Goal: Information Seeking & Learning: Find specific fact

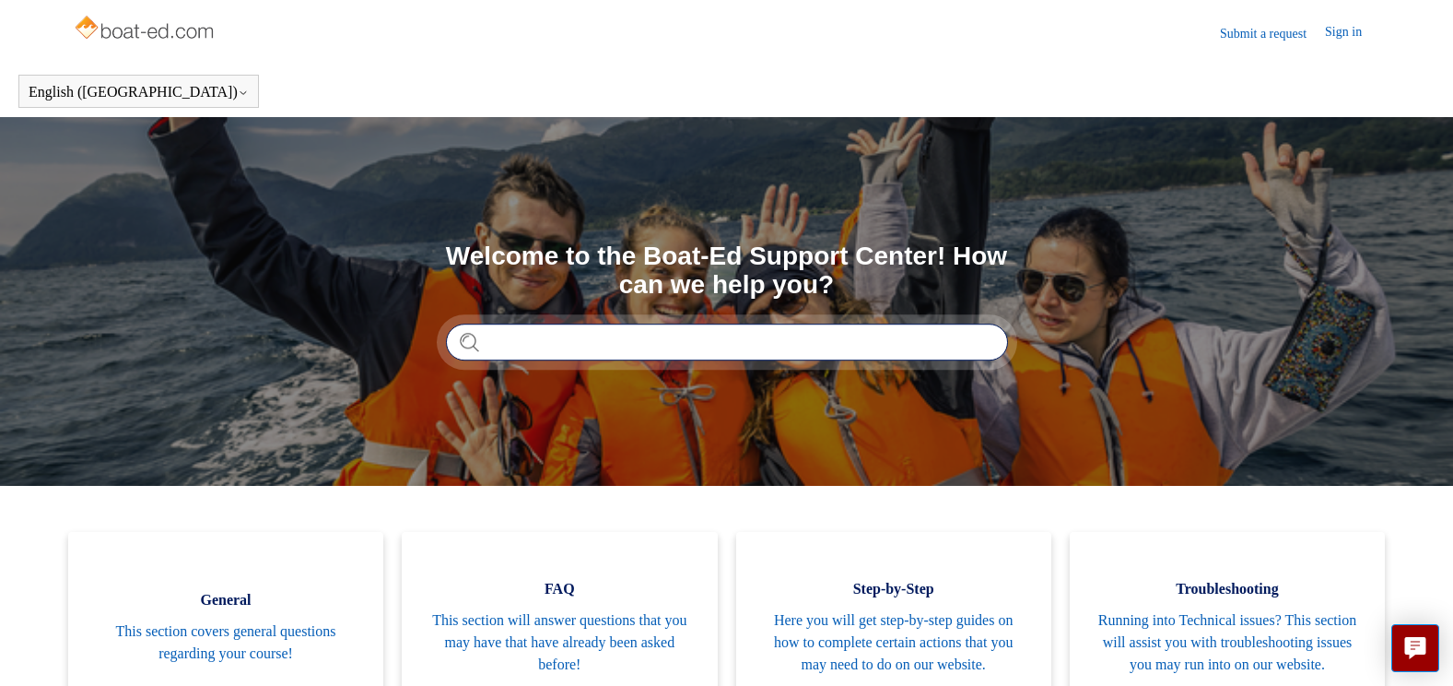
click at [534, 344] on input "Search" at bounding box center [727, 341] width 562 height 37
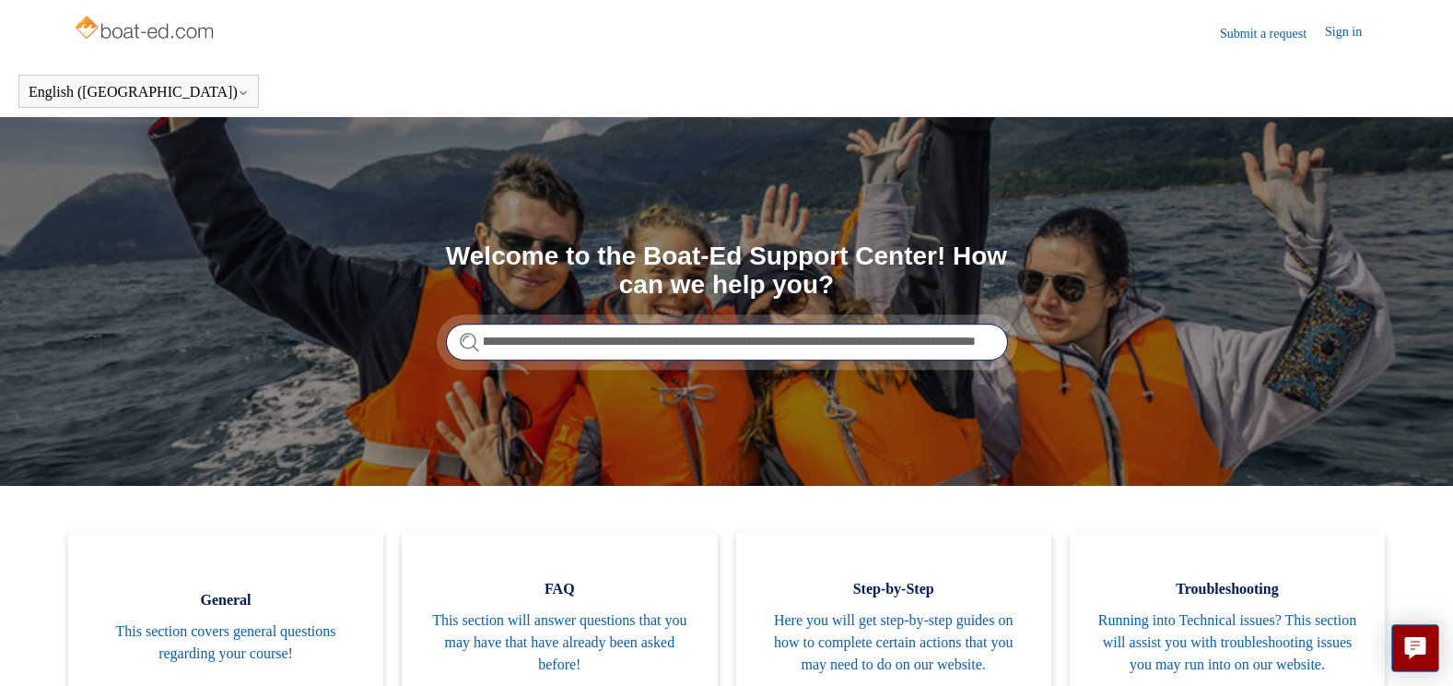
scroll to position [0, 177]
type input "**********"
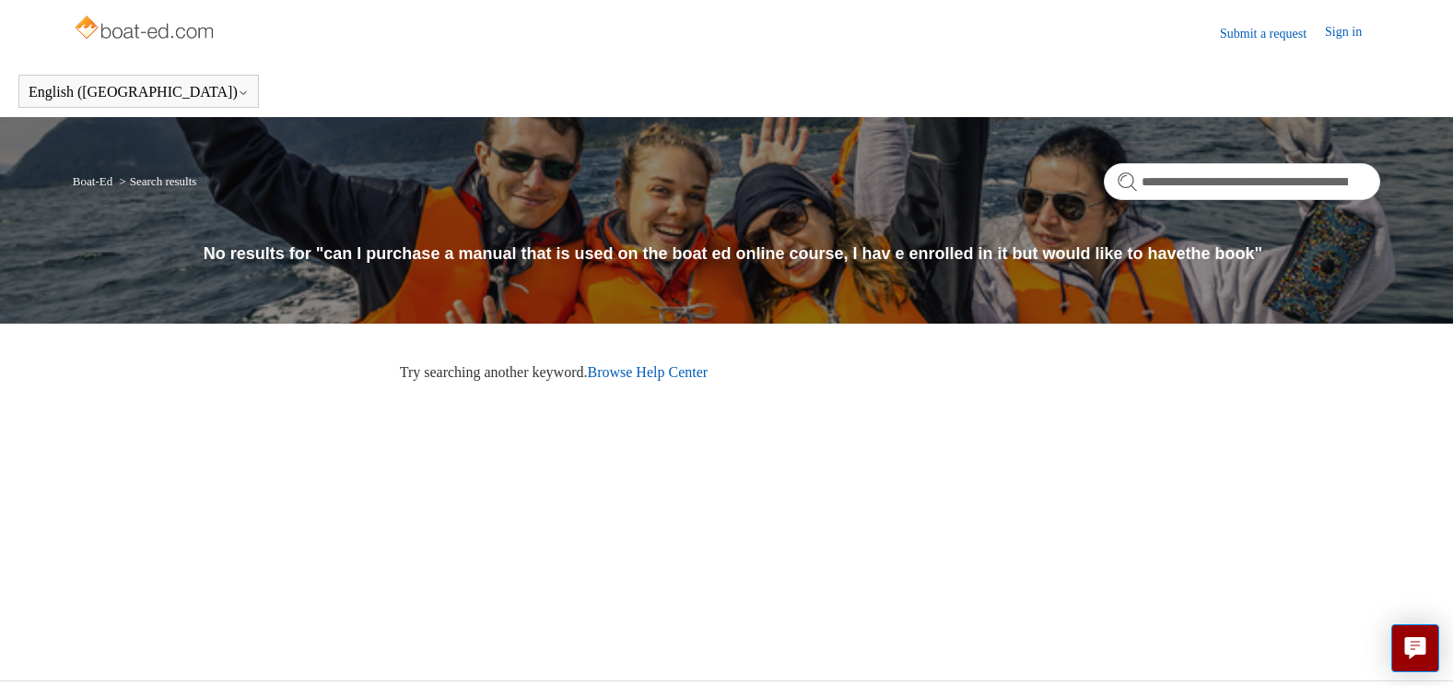
click at [708, 371] on link "Browse Help Center" at bounding box center [647, 372] width 121 height 16
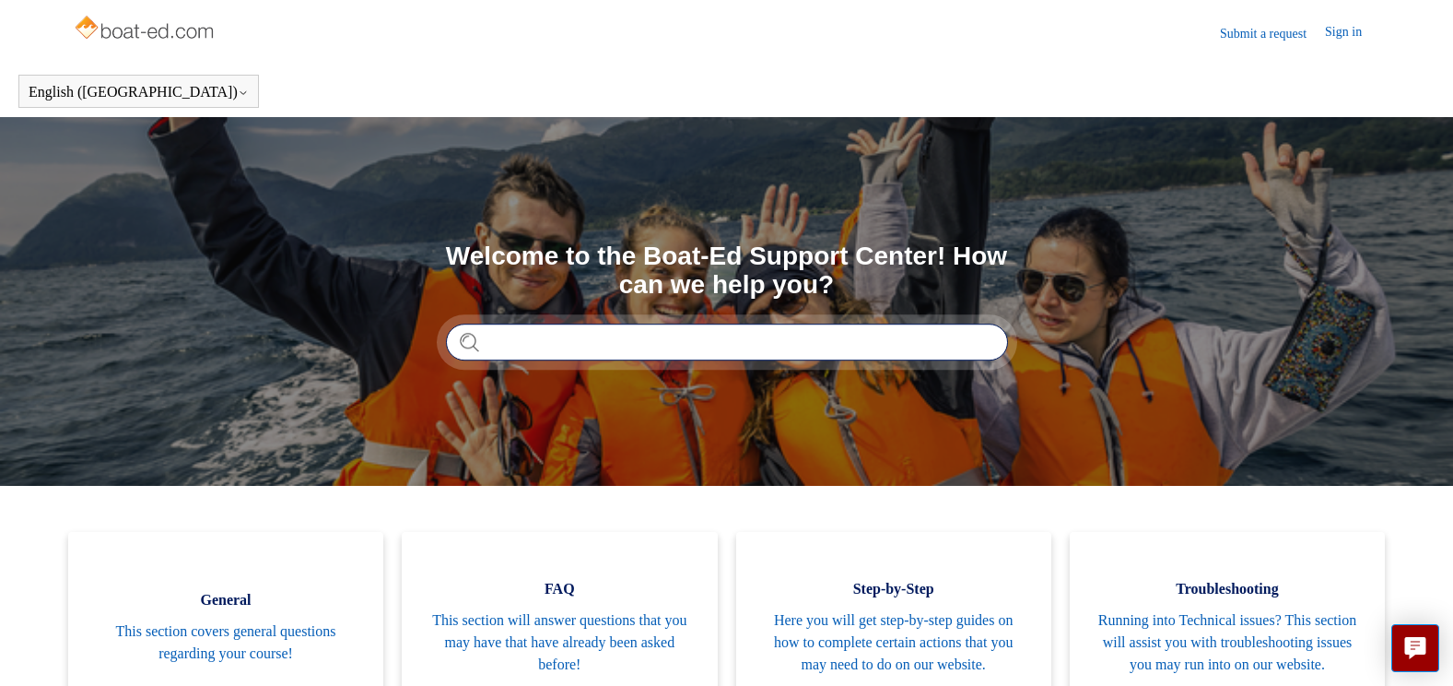
click at [548, 342] on input "Search" at bounding box center [727, 341] width 562 height 37
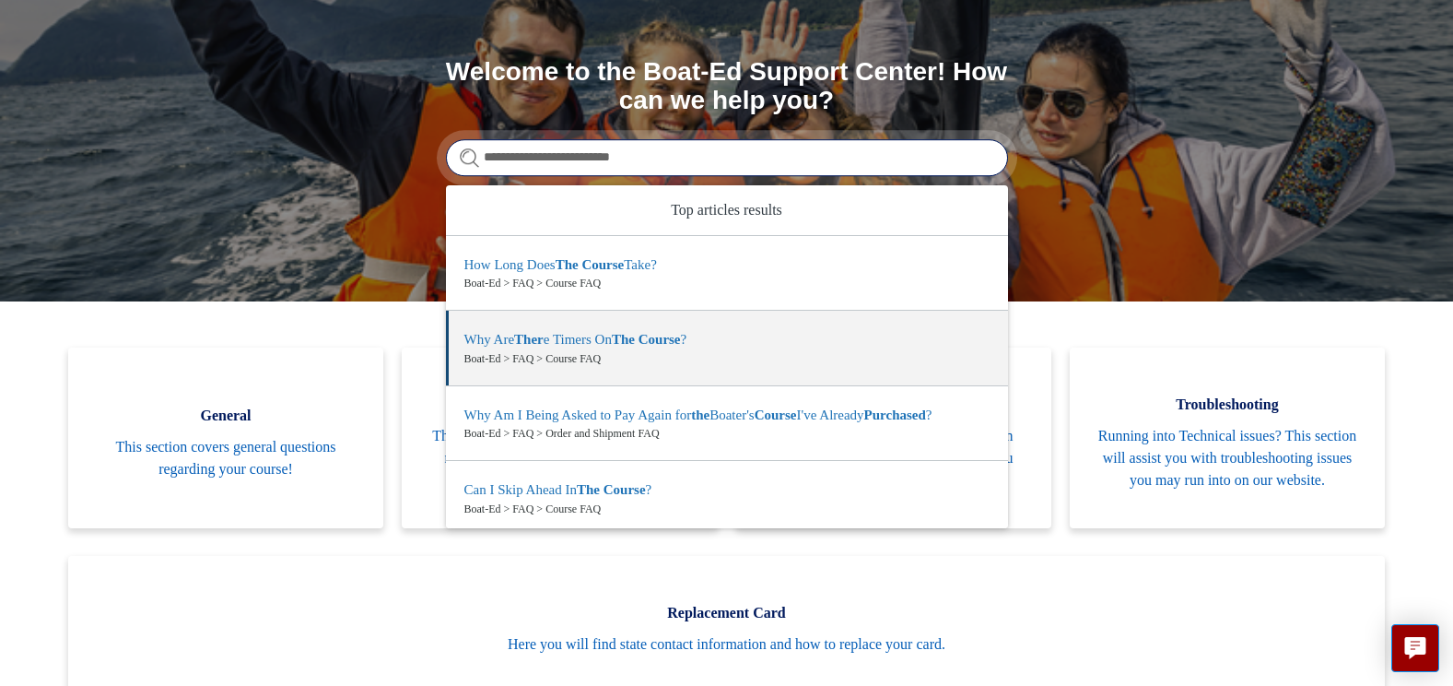
scroll to position [159, 0]
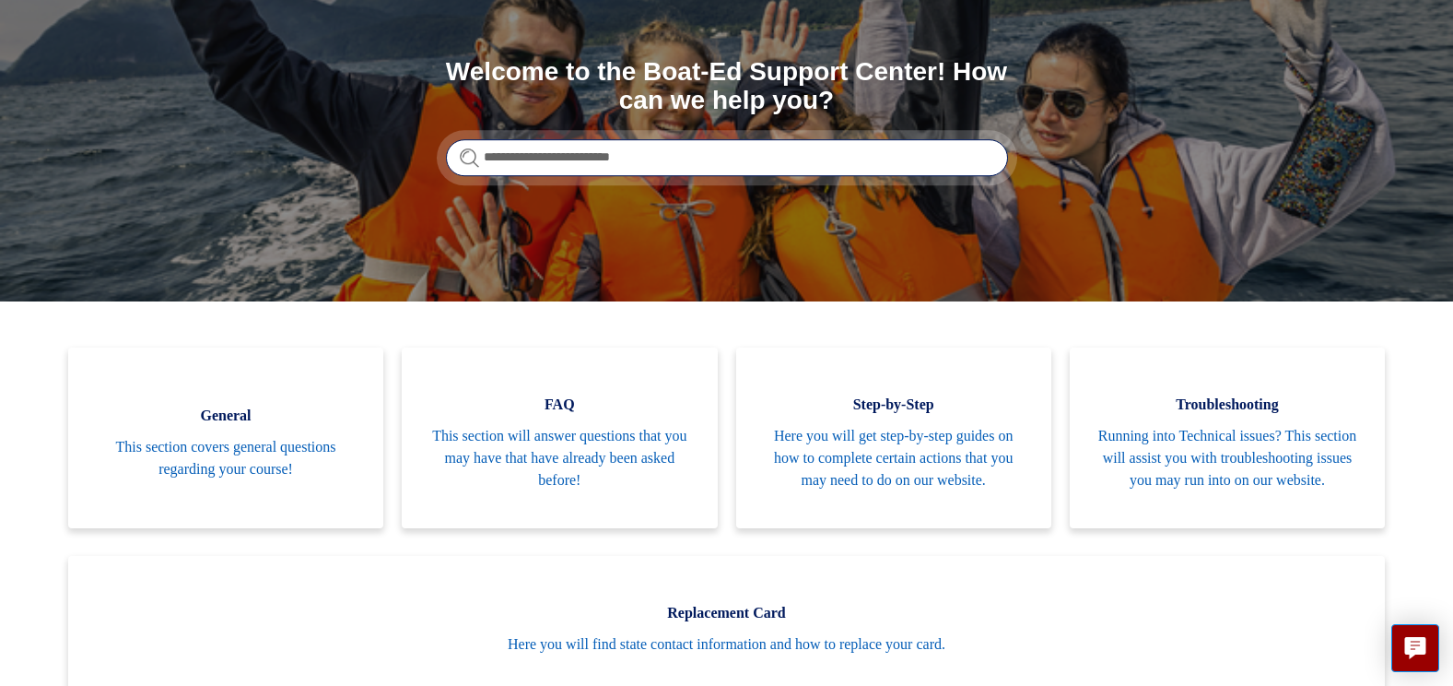
type input "**********"
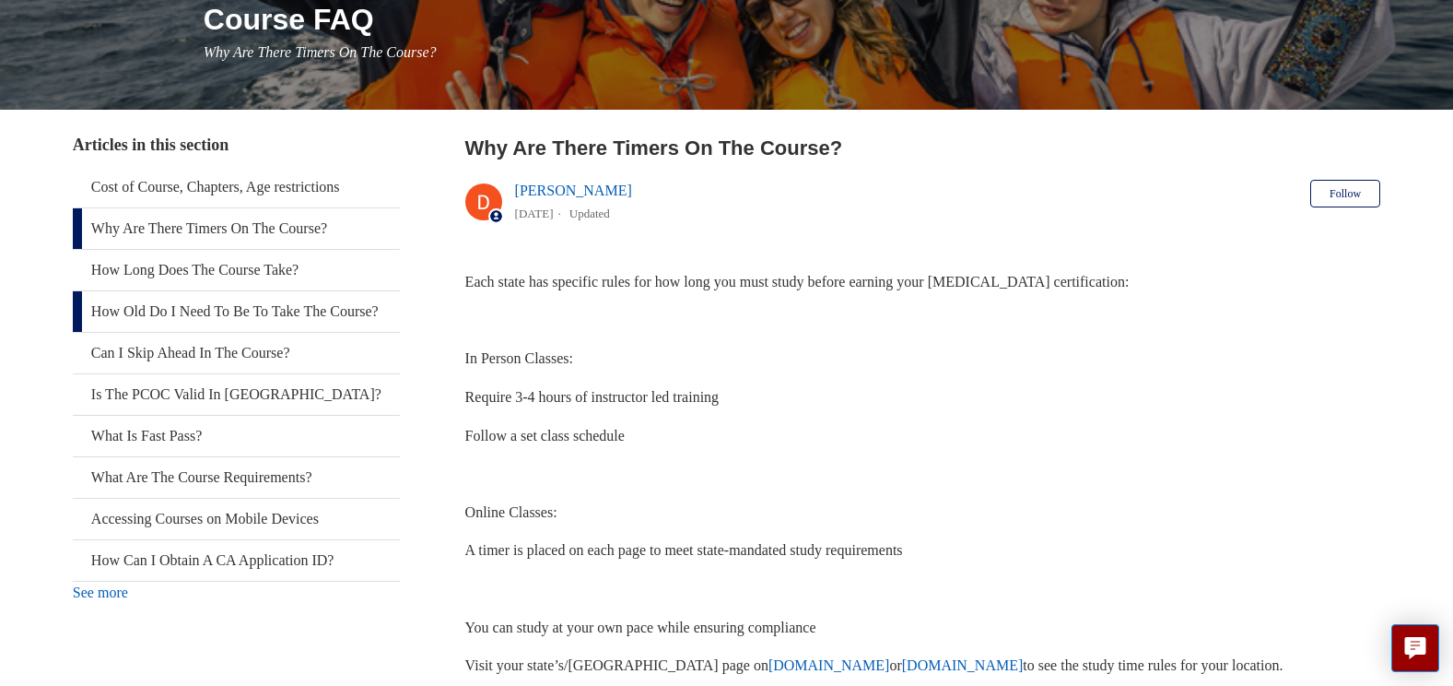
scroll to position [276, 0]
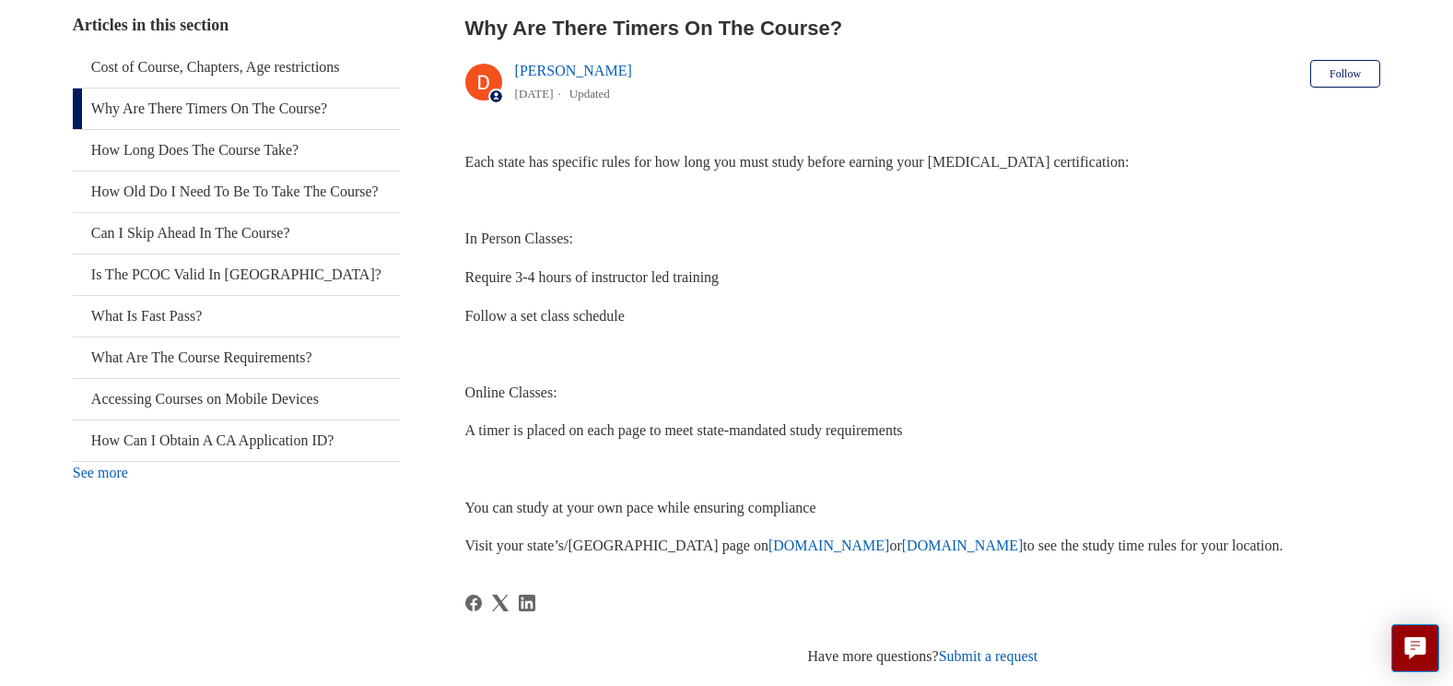
click at [118, 480] on link "See more" at bounding box center [100, 472] width 55 height 16
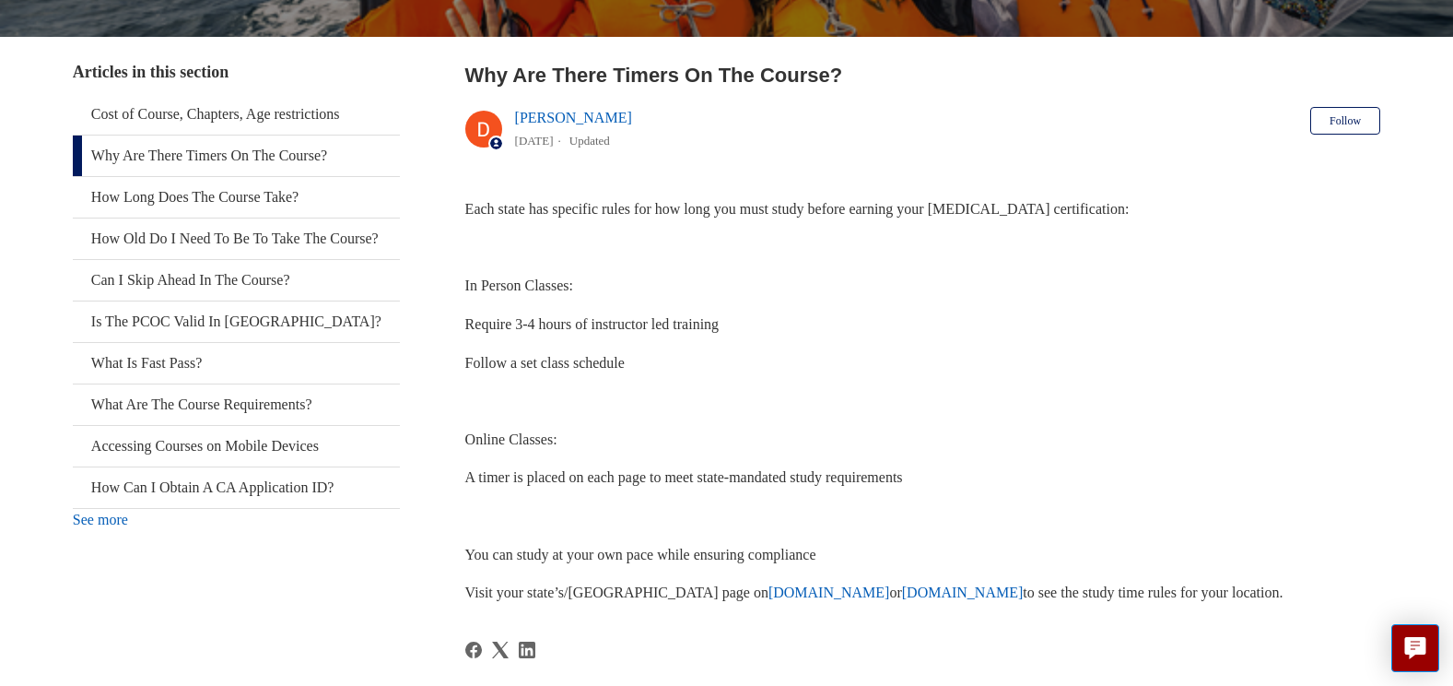
scroll to position [369, 0]
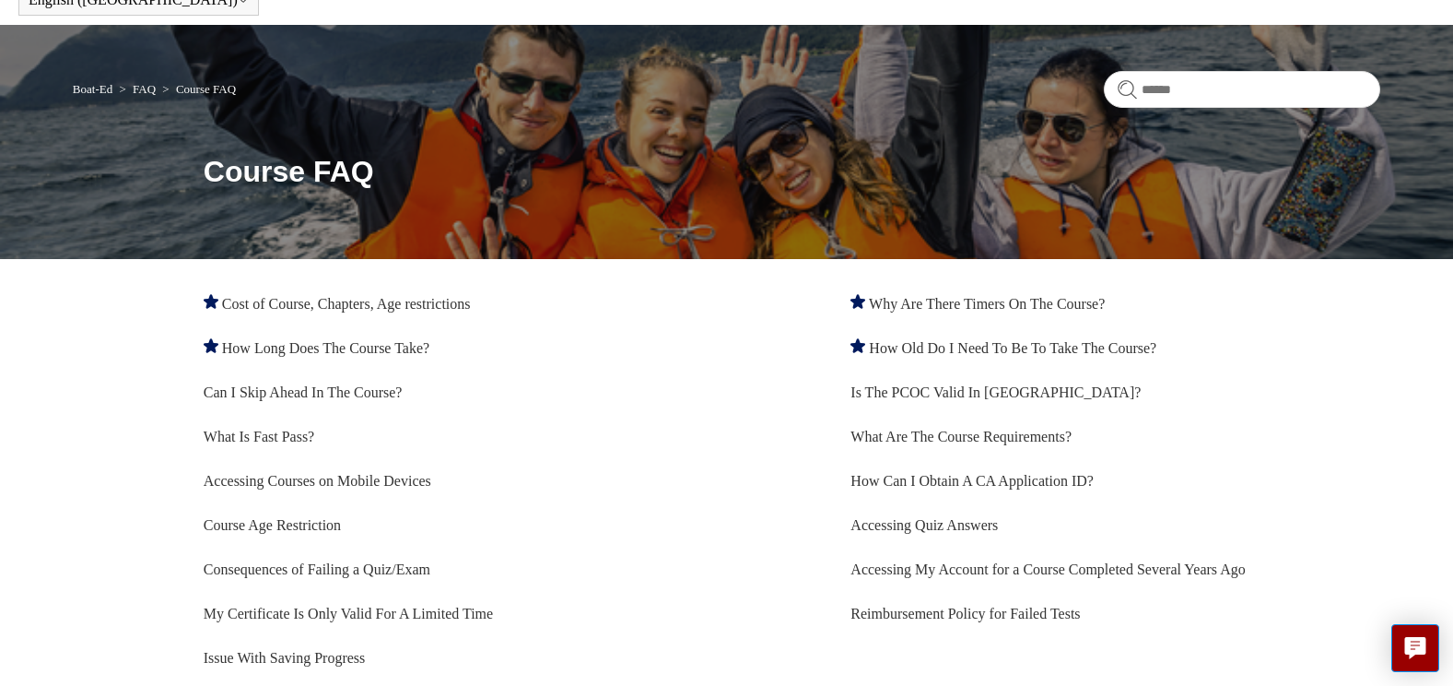
scroll to position [183, 0]
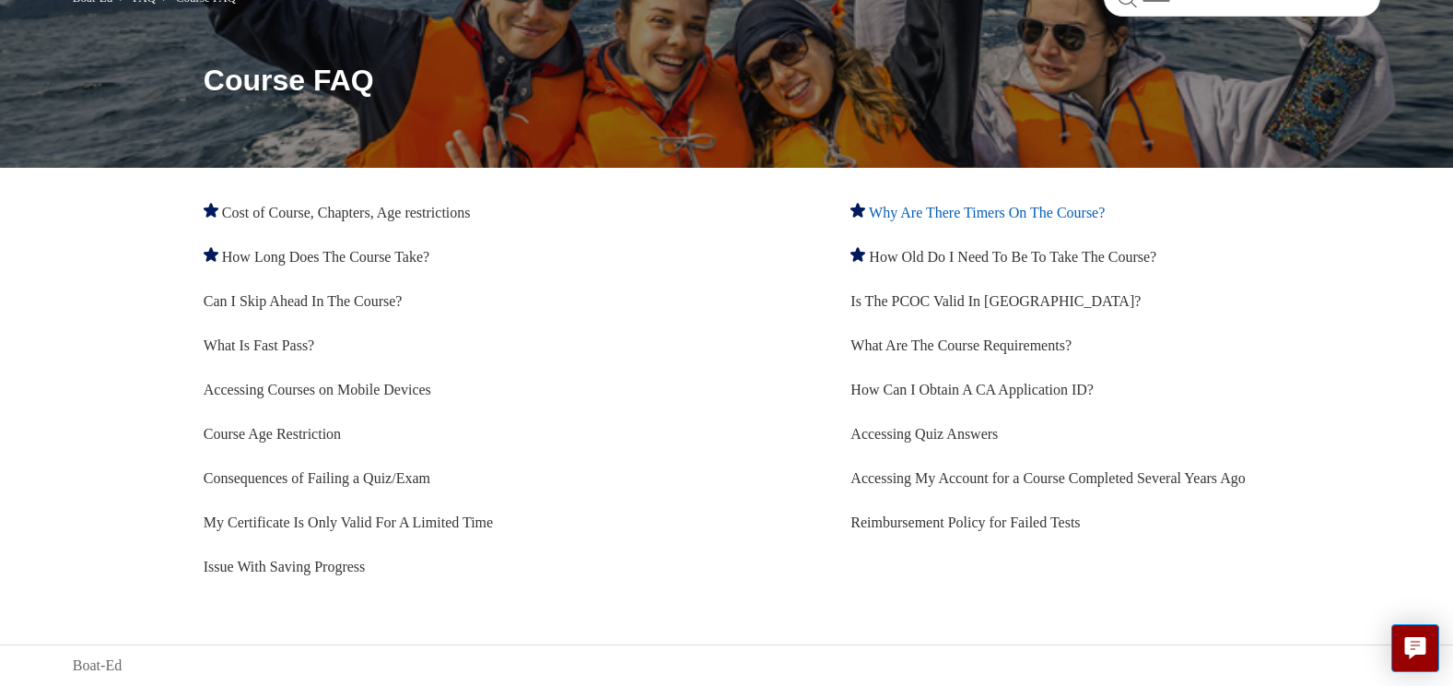
click at [998, 212] on link "Why Are There Timers On The Course?" at bounding box center [987, 213] width 236 height 16
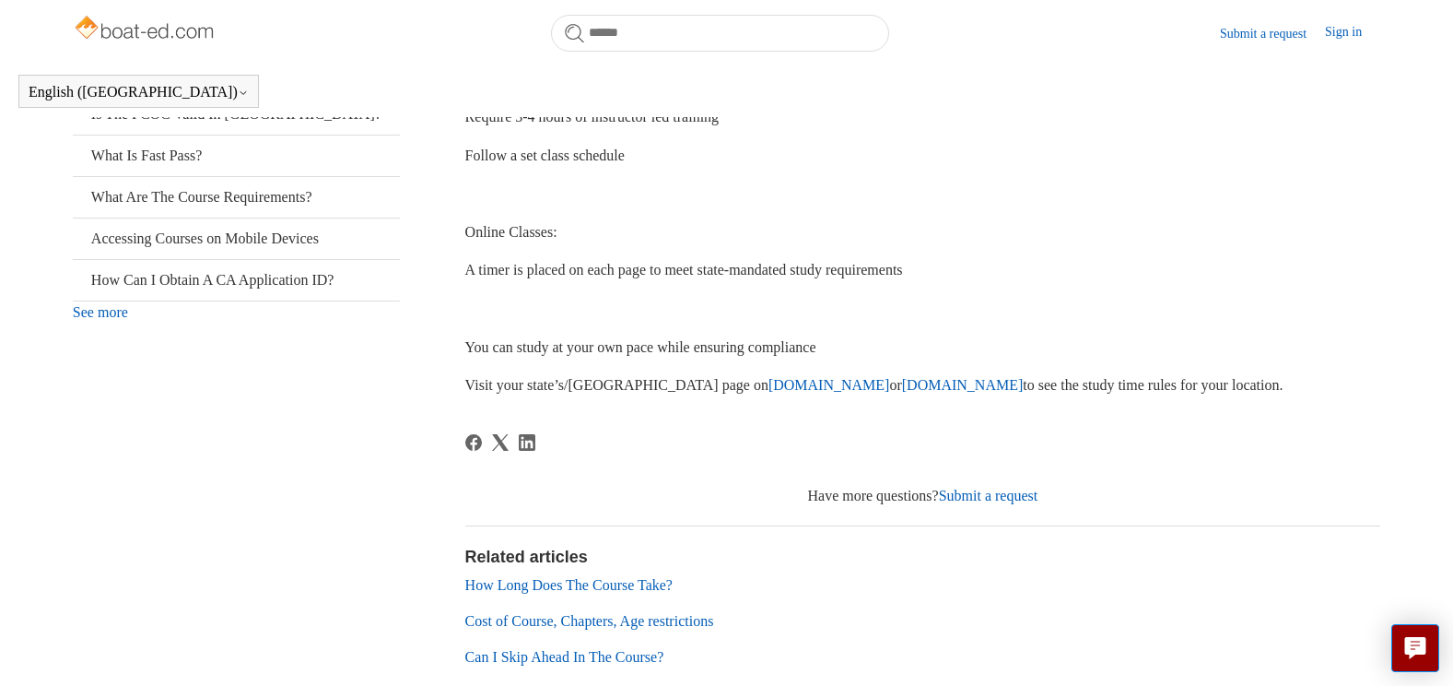
scroll to position [472, 0]
click at [983, 494] on link "Submit a request" at bounding box center [989, 496] width 100 height 16
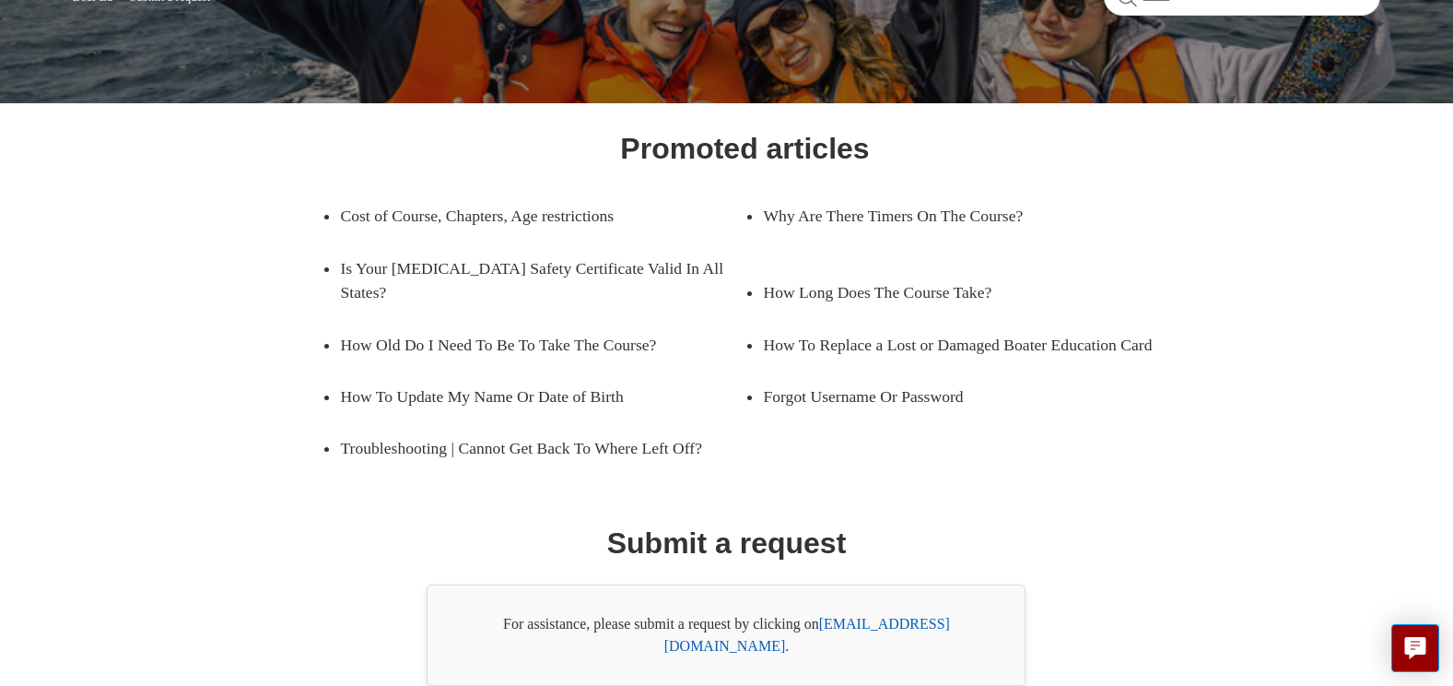
scroll to position [259, 0]
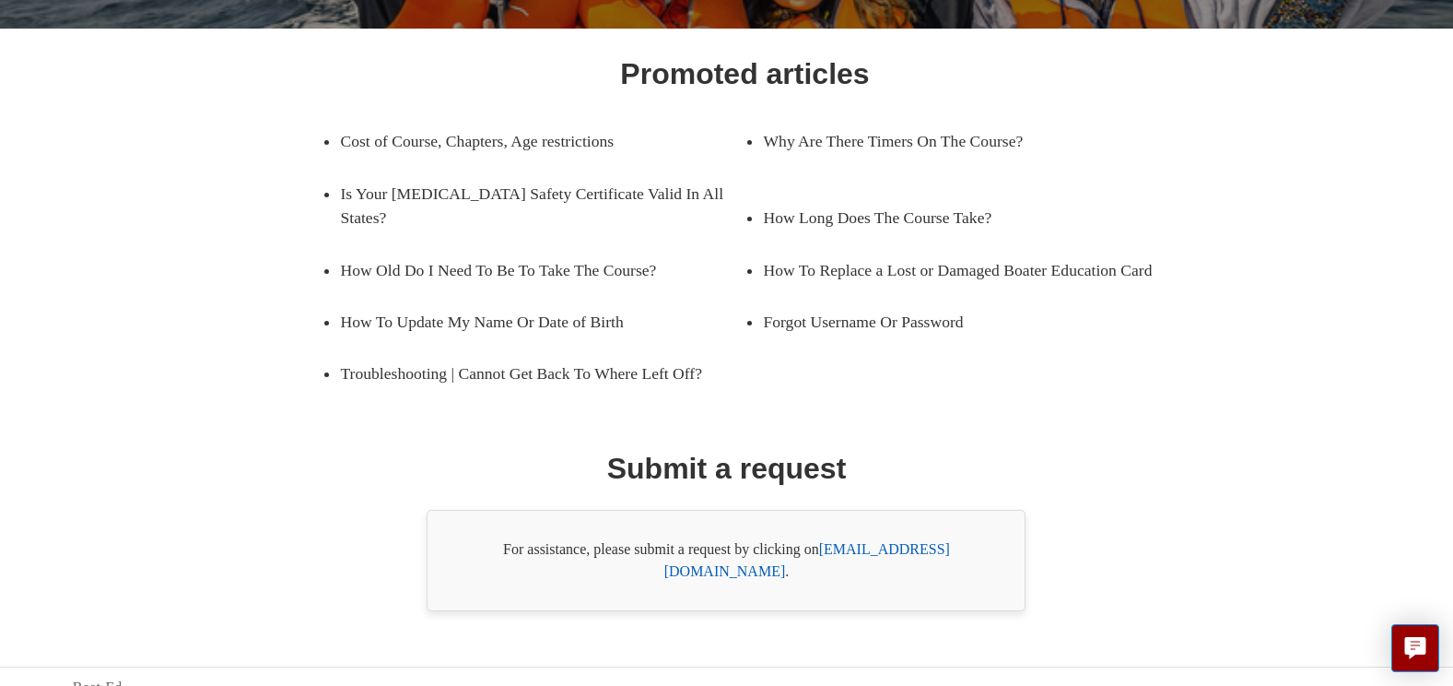
click at [852, 550] on link "[EMAIL_ADDRESS][DOMAIN_NAME]" at bounding box center [807, 560] width 286 height 38
click at [922, 546] on link "[EMAIL_ADDRESS][DOMAIN_NAME]" at bounding box center [807, 560] width 286 height 38
click at [877, 546] on link "[EMAIL_ADDRESS][DOMAIN_NAME]" at bounding box center [807, 560] width 286 height 38
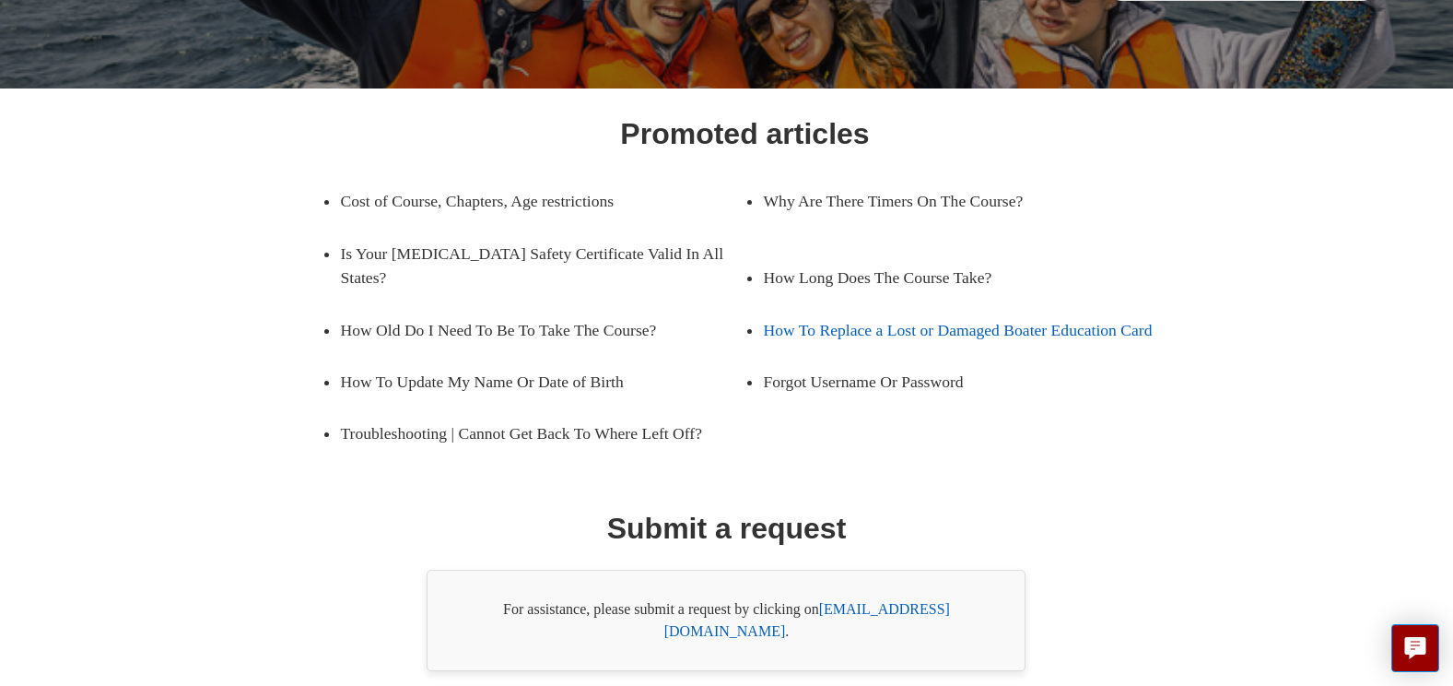
scroll to position [0, 0]
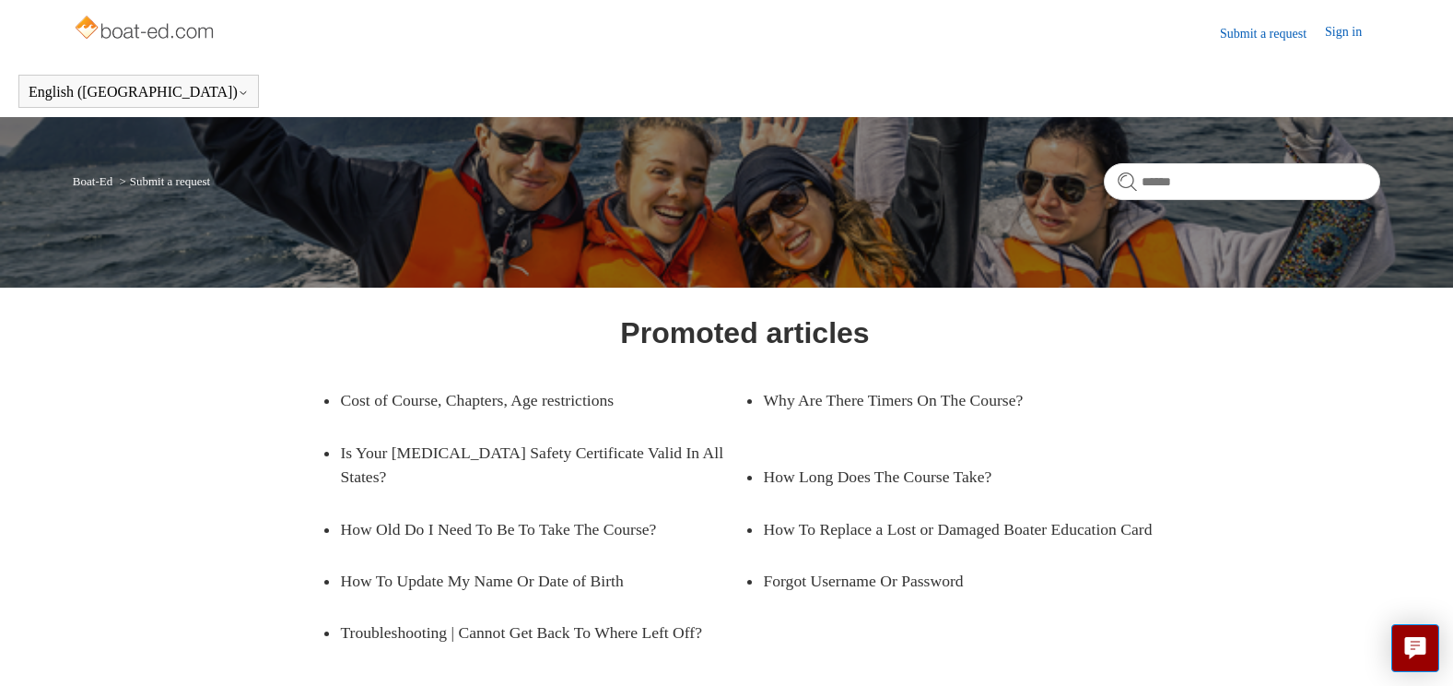
click at [123, 181] on li "Submit a request" at bounding box center [162, 181] width 95 height 14
click at [147, 180] on li "Submit a request" at bounding box center [162, 181] width 95 height 14
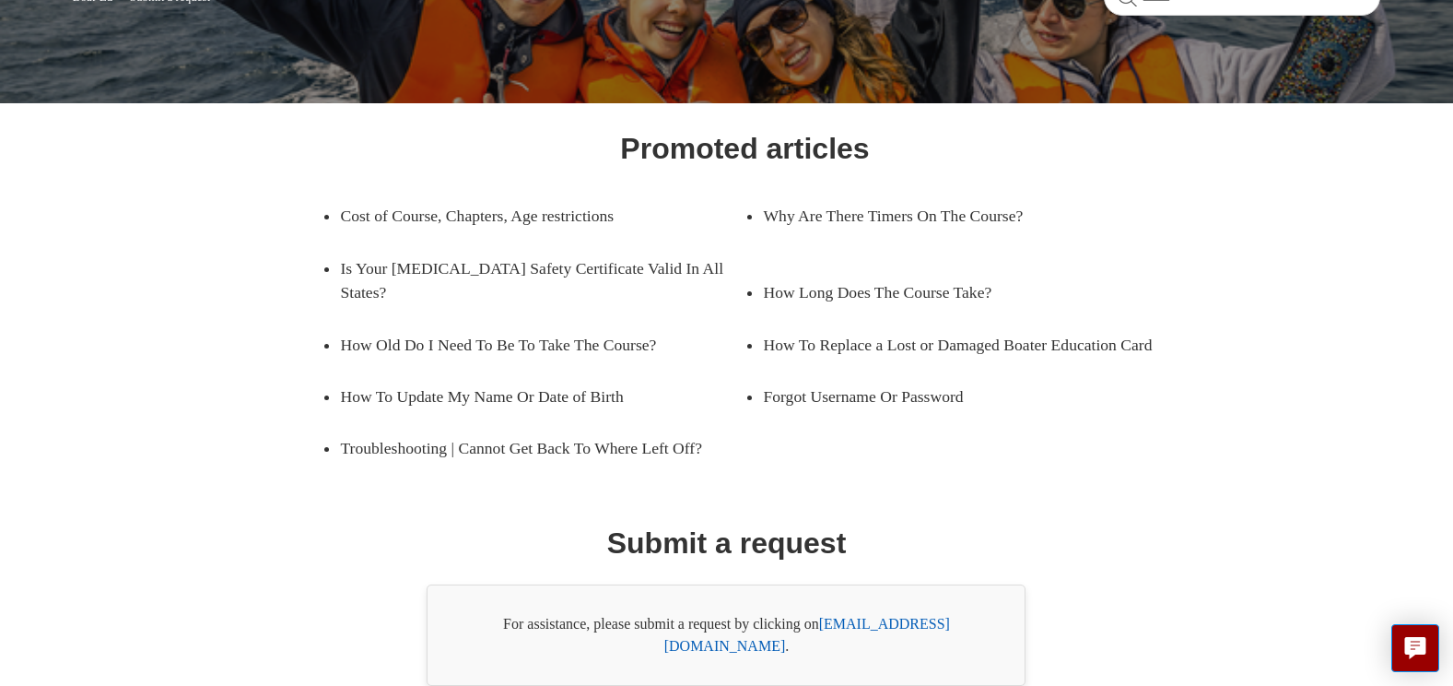
scroll to position [259, 0]
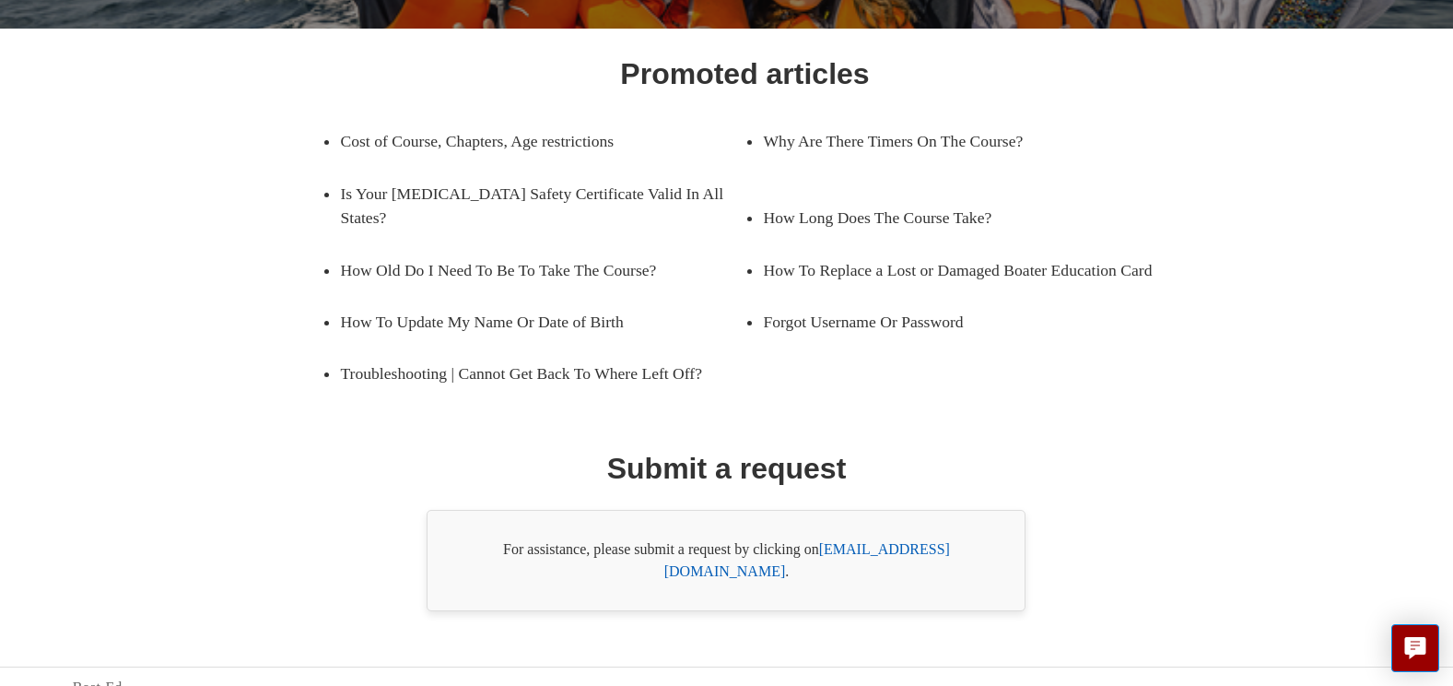
click at [885, 547] on link "[EMAIL_ADDRESS][DOMAIN_NAME]" at bounding box center [807, 560] width 286 height 38
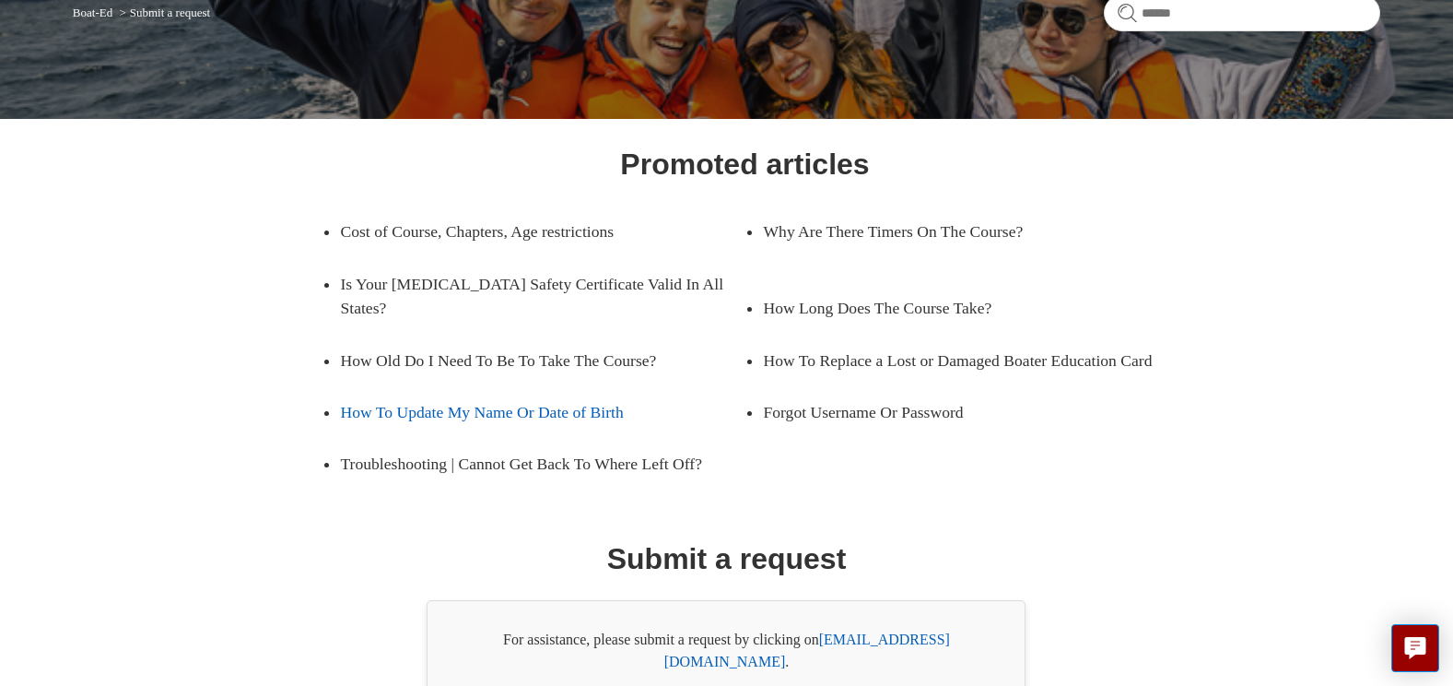
scroll to position [0, 0]
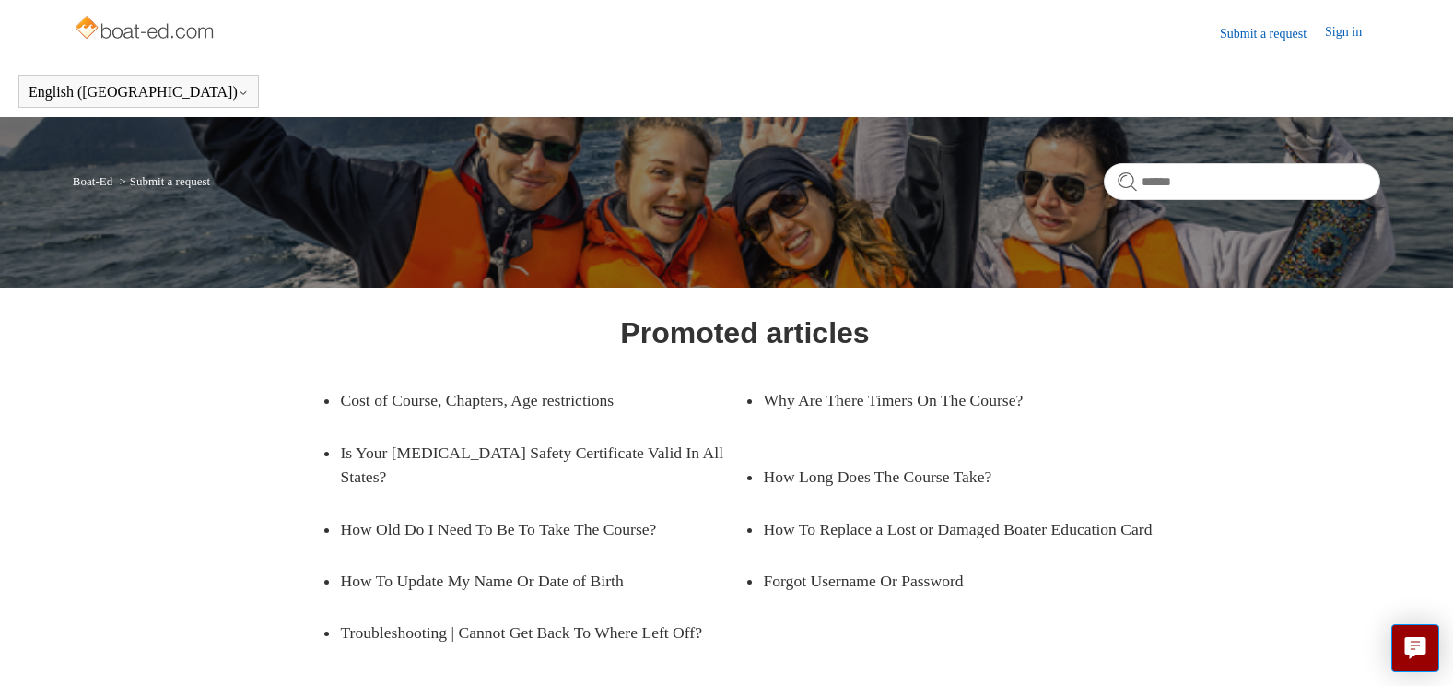
click at [1239, 35] on link "Submit a request" at bounding box center [1272, 33] width 105 height 19
click at [1235, 35] on link "Submit a request" at bounding box center [1272, 33] width 105 height 19
click at [1348, 30] on link "Sign in" at bounding box center [1352, 33] width 55 height 22
click at [1179, 35] on link "Submit a request" at bounding box center [1169, 32] width 105 height 19
click at [1179, 33] on link "Submit a request" at bounding box center [1169, 32] width 105 height 19
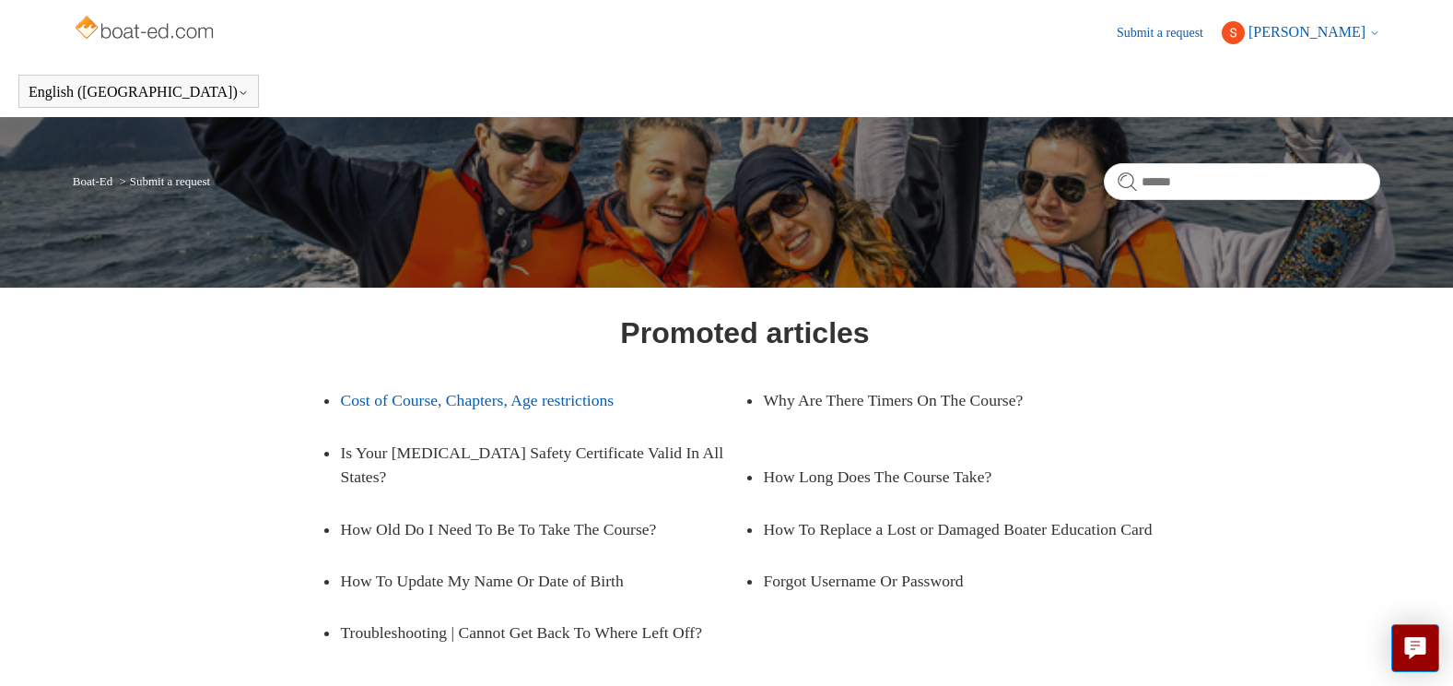
click at [464, 396] on link "Cost of Course, Chapters, Age restrictions" at bounding box center [528, 400] width 377 height 52
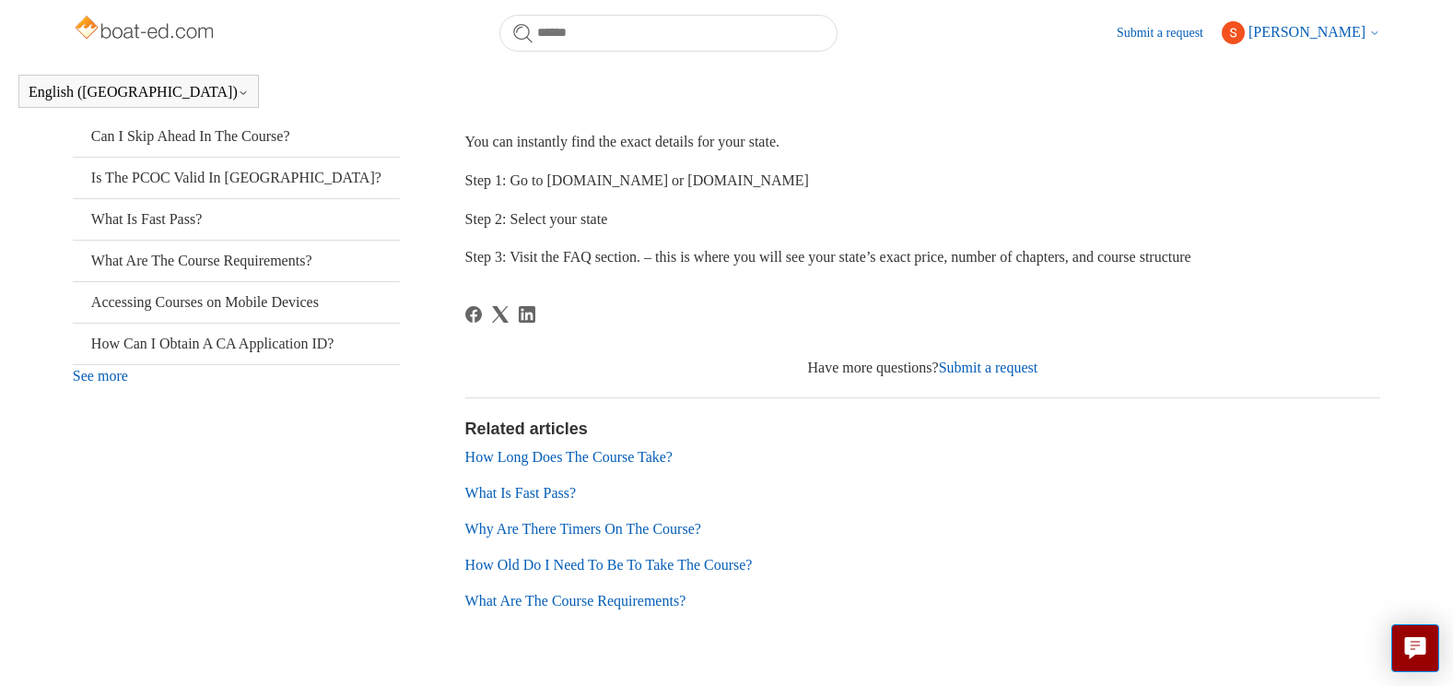
scroll to position [464, 0]
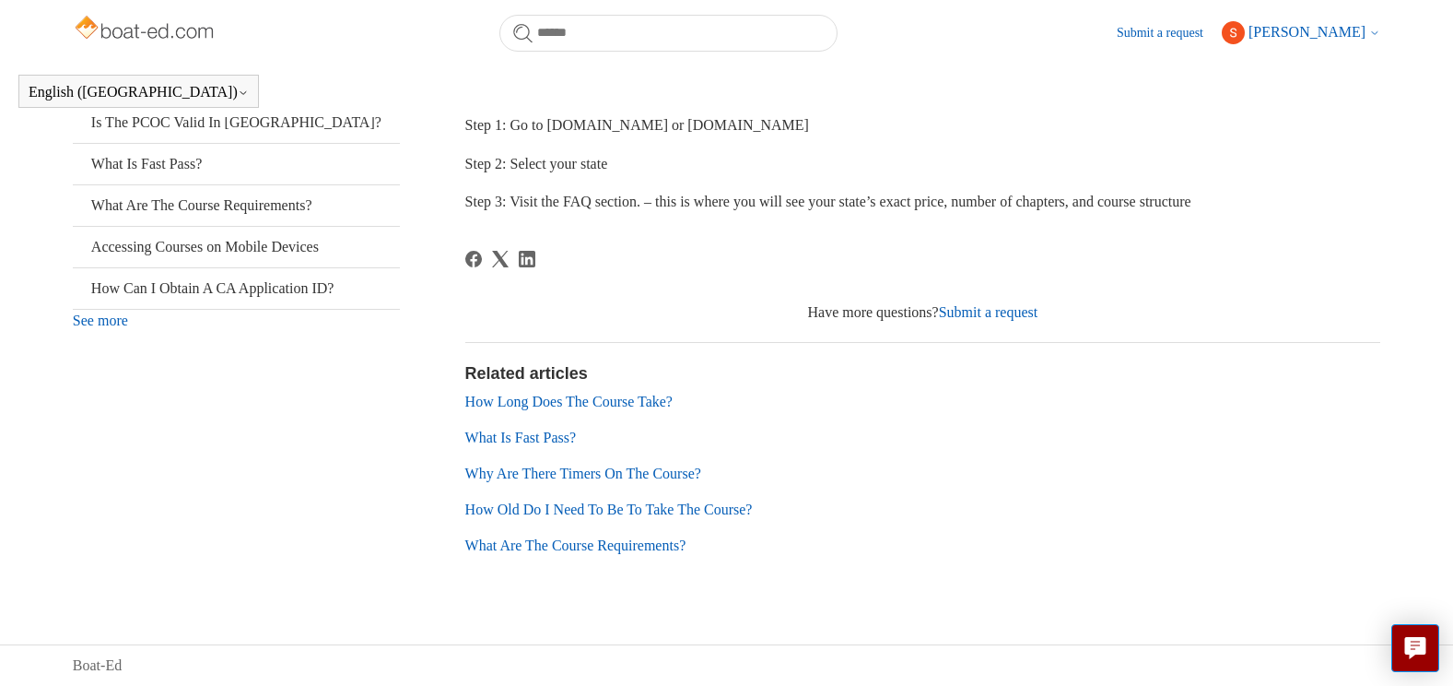
click at [996, 311] on link "Submit a request" at bounding box center [989, 312] width 100 height 16
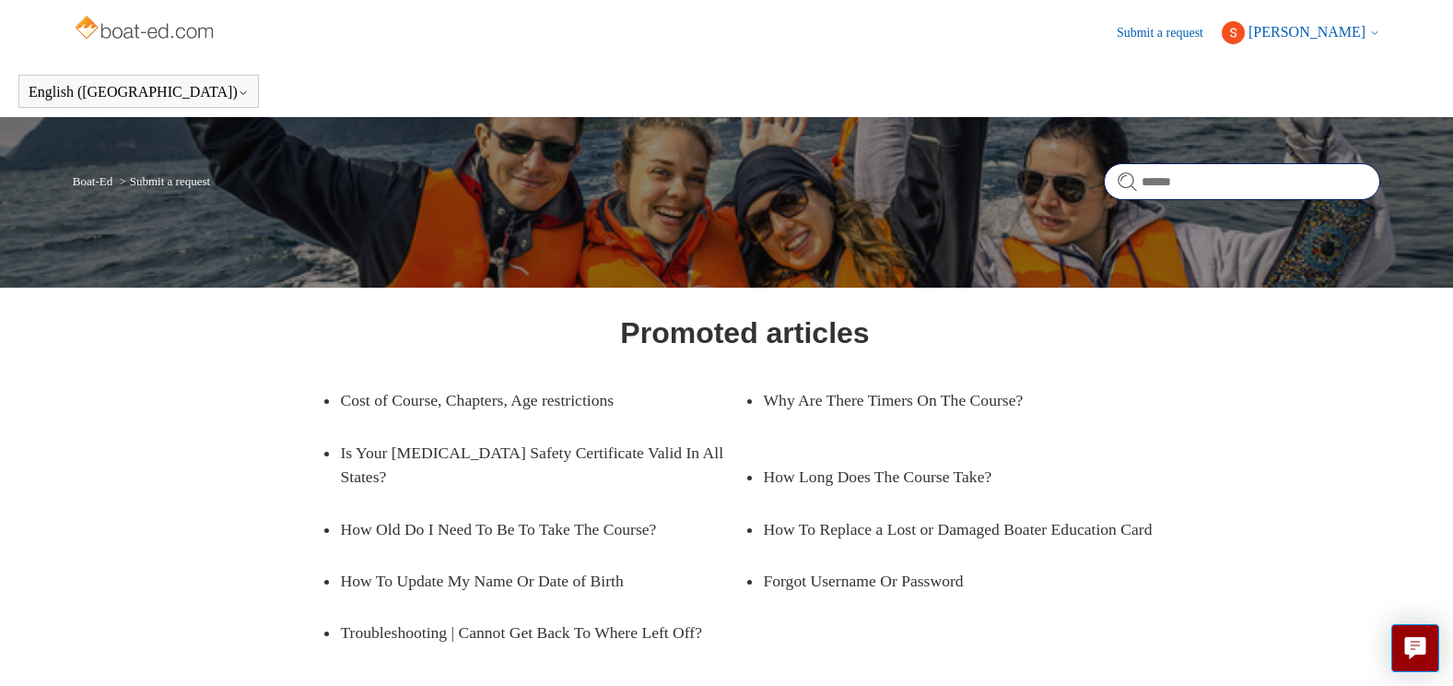
click at [1141, 177] on input "Search" at bounding box center [1242, 181] width 276 height 37
type input "**********"
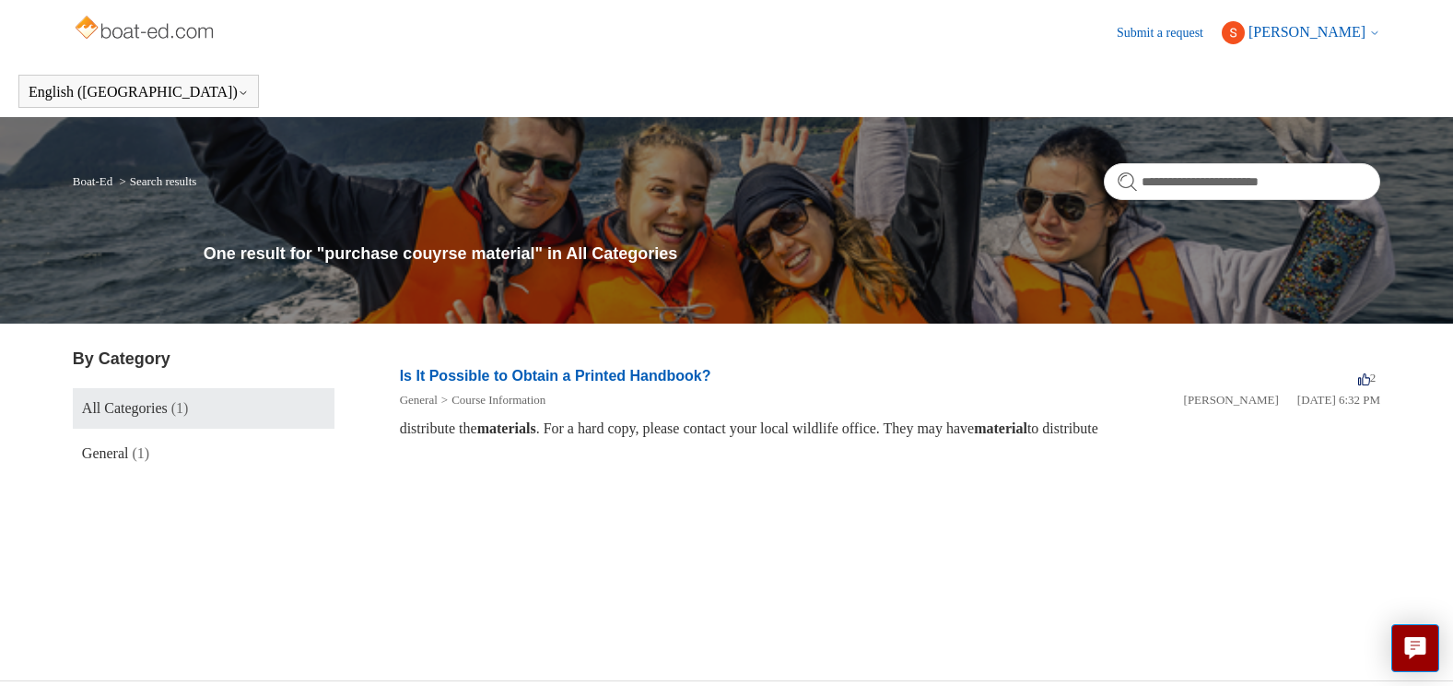
click at [631, 370] on link "Is It Possible to Obtain a Printed Handbook?" at bounding box center [555, 376] width 311 height 16
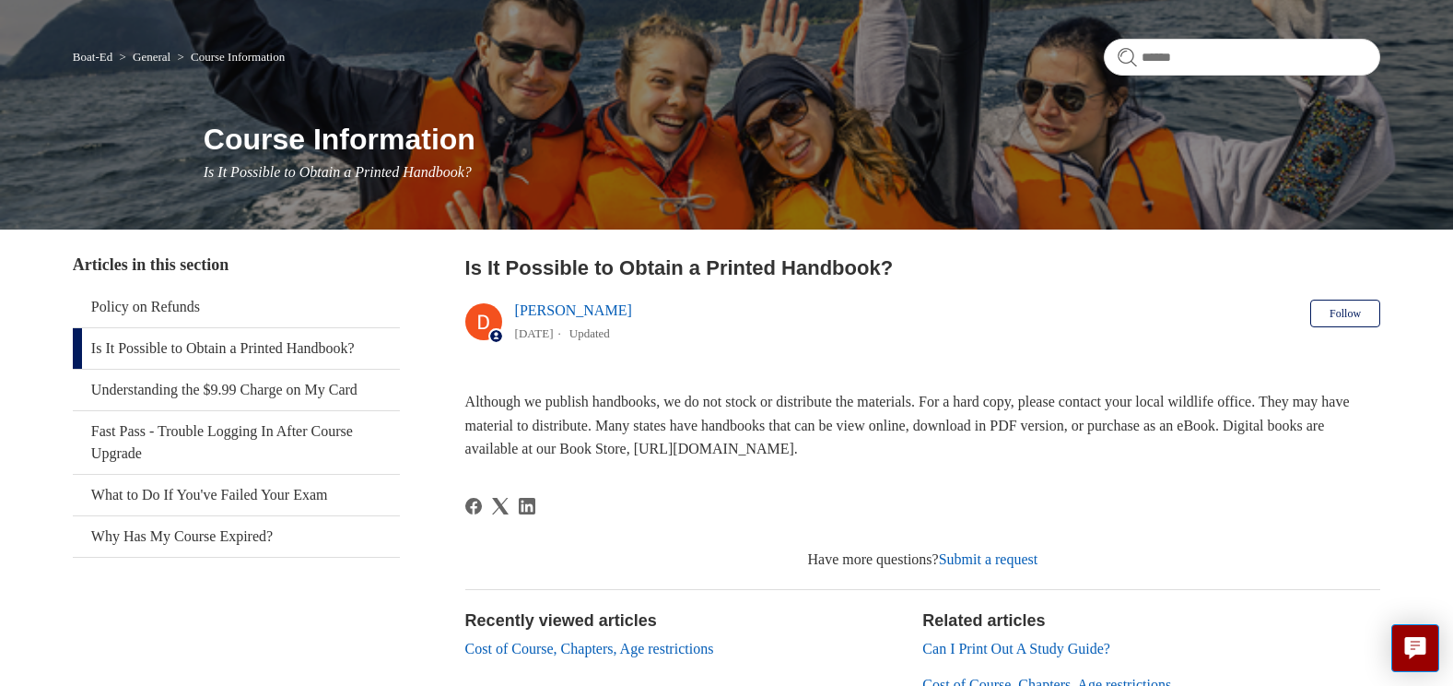
scroll to position [92, 0]
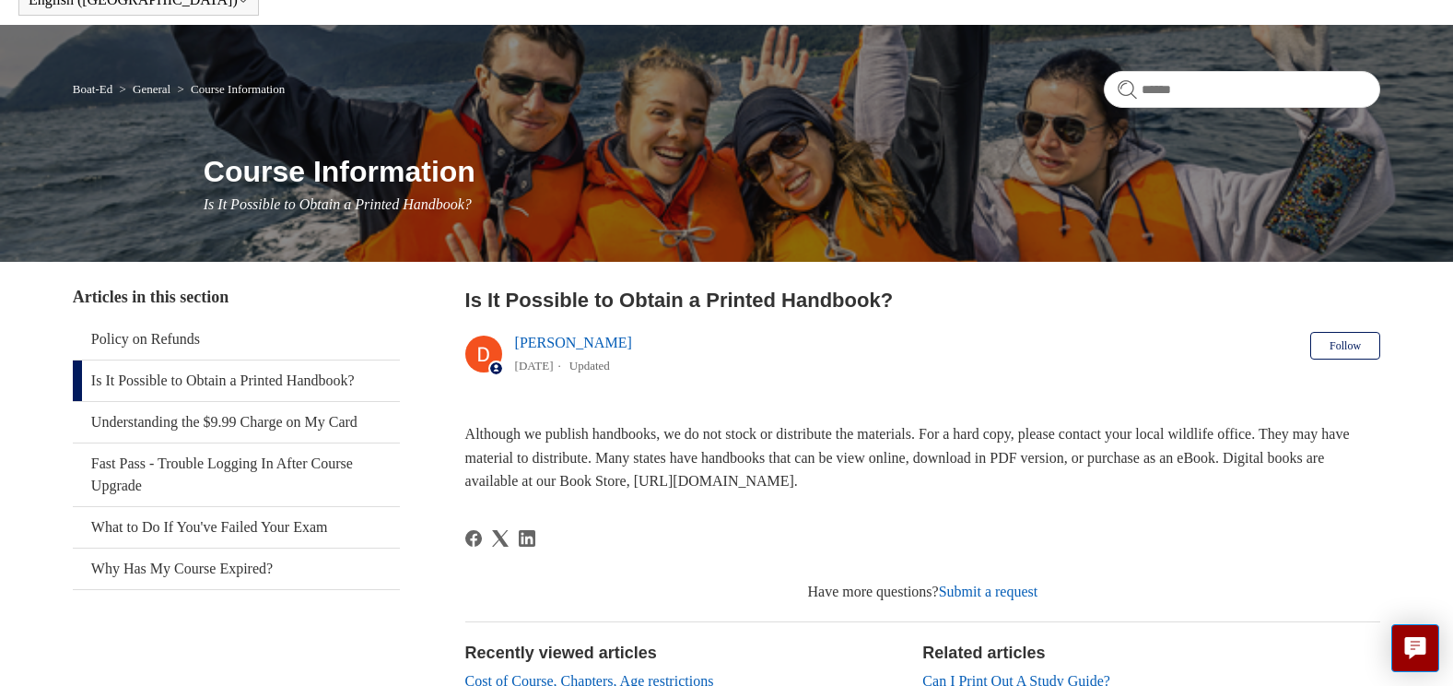
click at [249, 80] on ol "Boat-Ed General Course Information" at bounding box center [179, 88] width 212 height 22
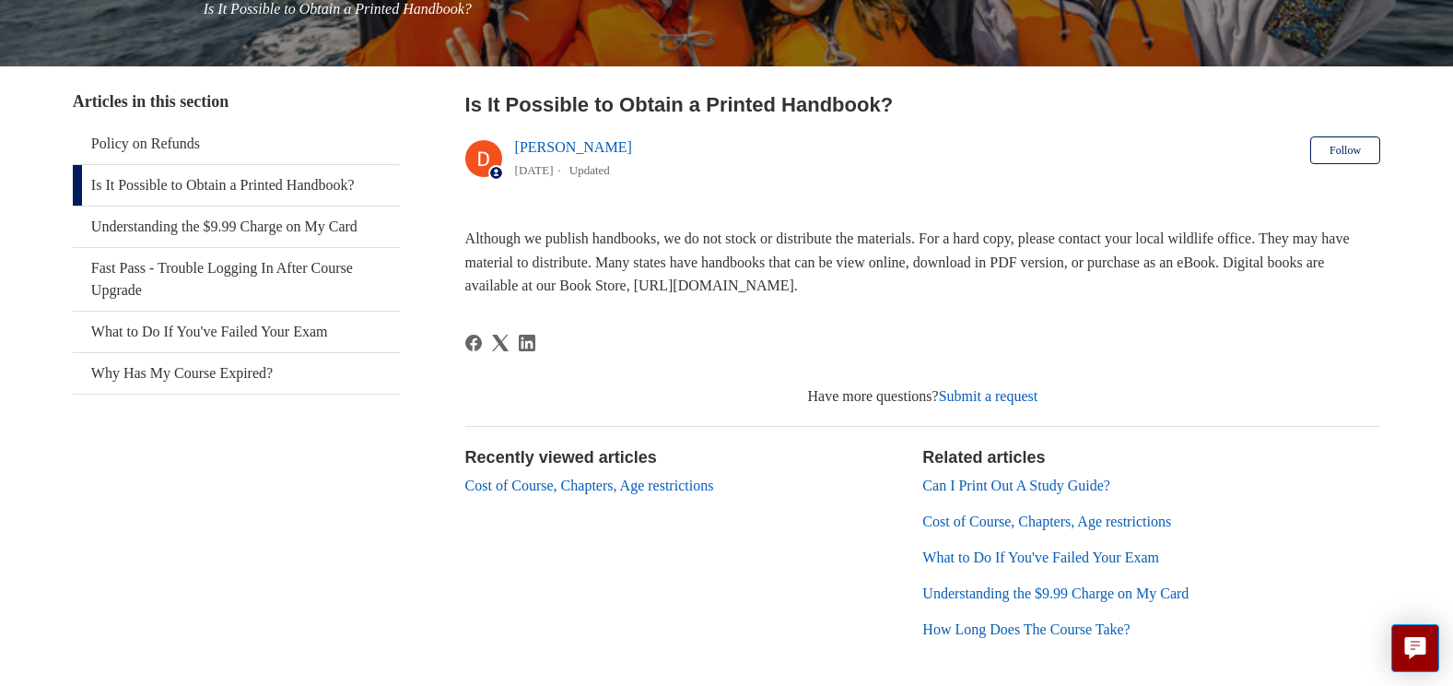
scroll to position [276, 0]
